Goal: Check status: Check status

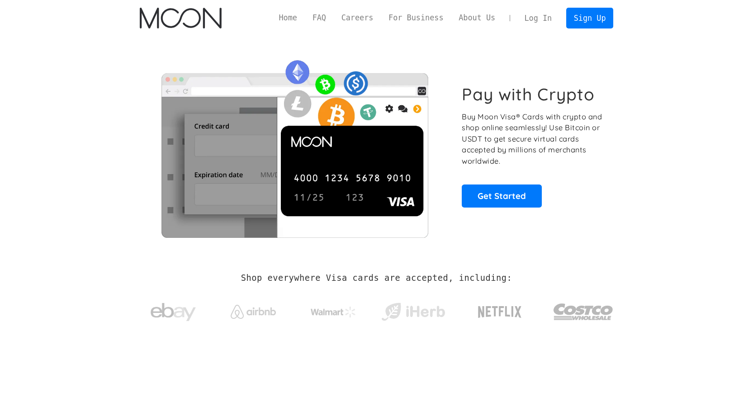
click at [469, 19] on link "Log In" at bounding box center [538, 18] width 43 height 20
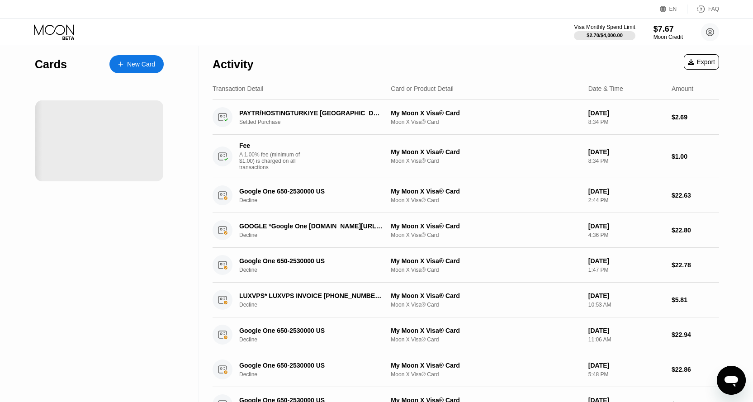
click at [70, 121] on div at bounding box center [24, 140] width 90 height 81
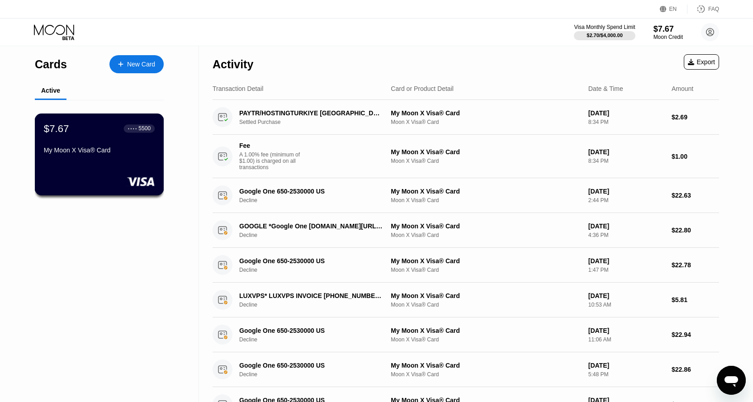
click at [74, 121] on div "$7.67 ● ● ● ● 5500 My Moon X Visa® Card" at bounding box center [99, 155] width 129 height 82
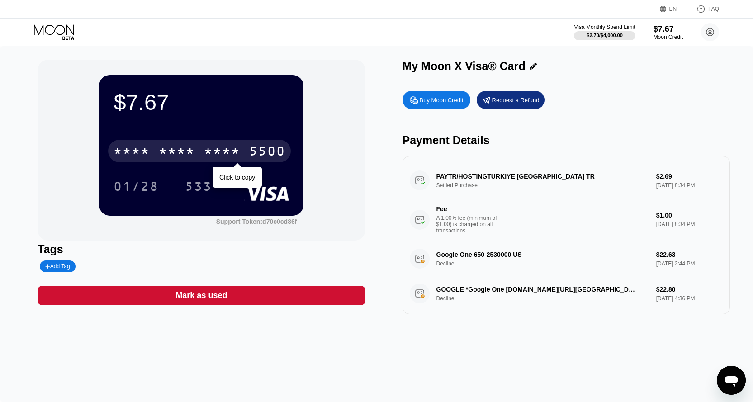
click at [215, 153] on div "* * * *" at bounding box center [222, 152] width 36 height 14
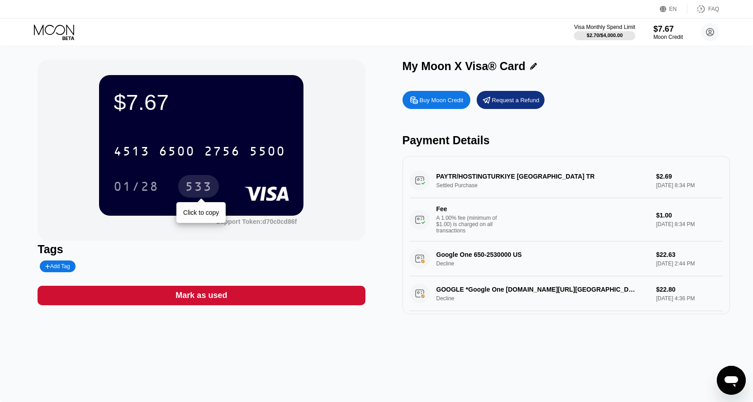
click at [204, 189] on div "533" at bounding box center [198, 187] width 27 height 14
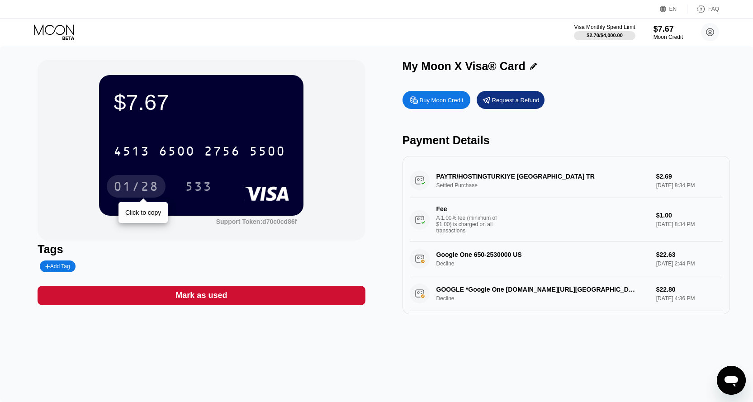
click at [135, 190] on div "01/28" at bounding box center [136, 187] width 45 height 14
